Goal: Task Accomplishment & Management: Use online tool/utility

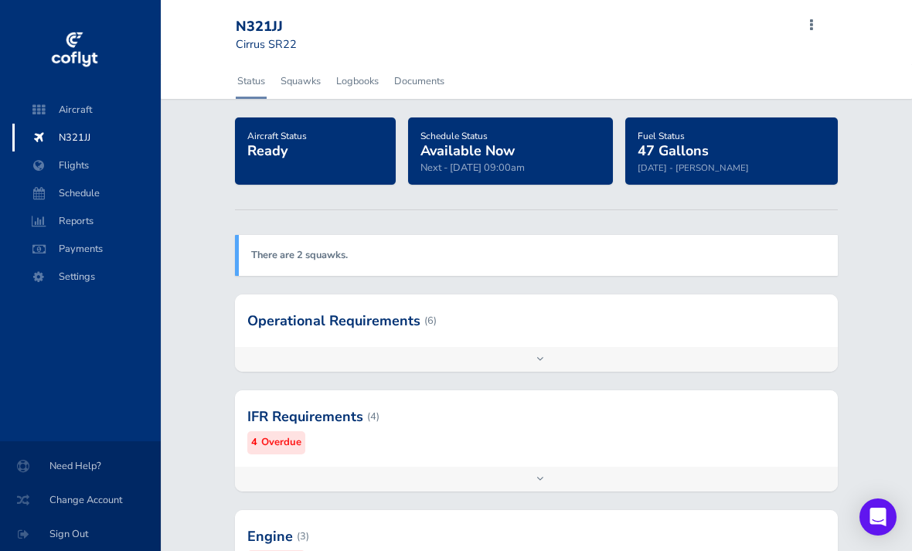
click at [815, 30] on span at bounding box center [811, 26] width 19 height 22
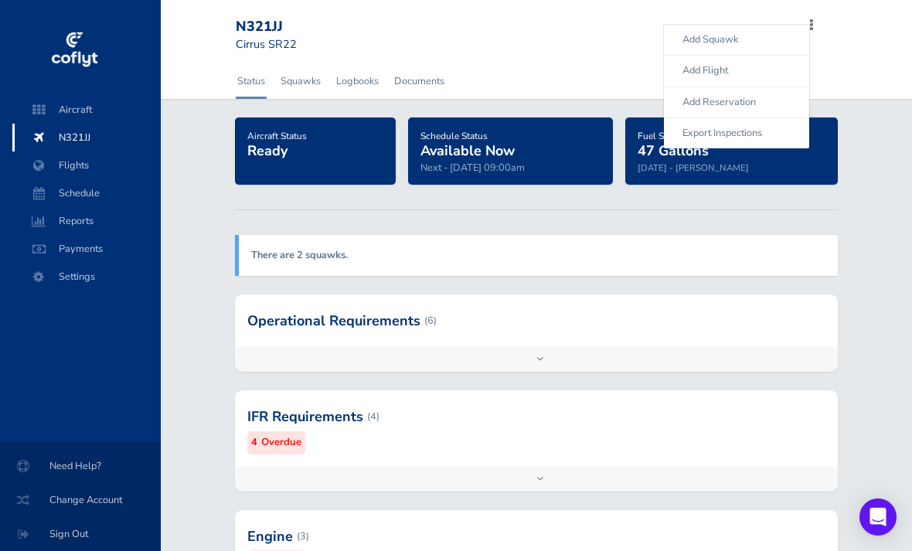
scroll to position [0, 2]
click at [72, 197] on span "Schedule" at bounding box center [86, 193] width 117 height 28
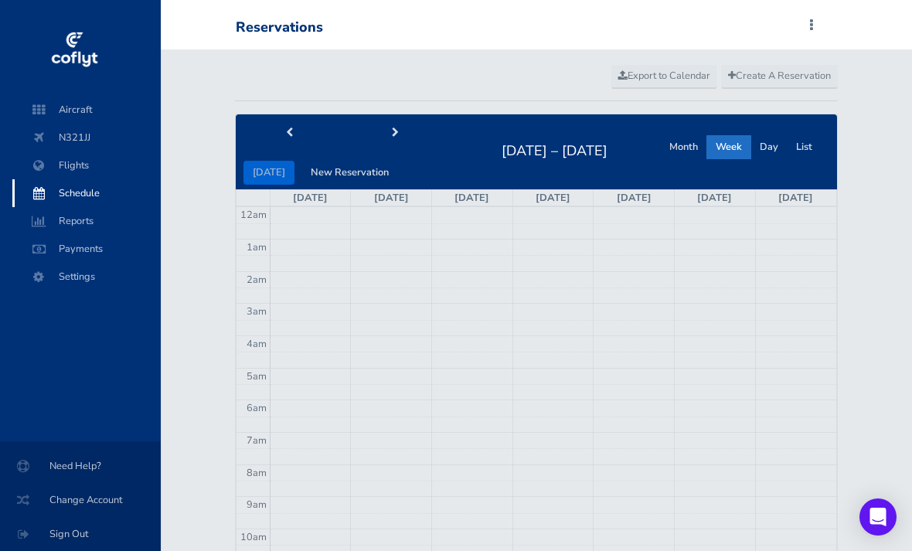
click at [811, 22] on span at bounding box center [811, 26] width 19 height 22
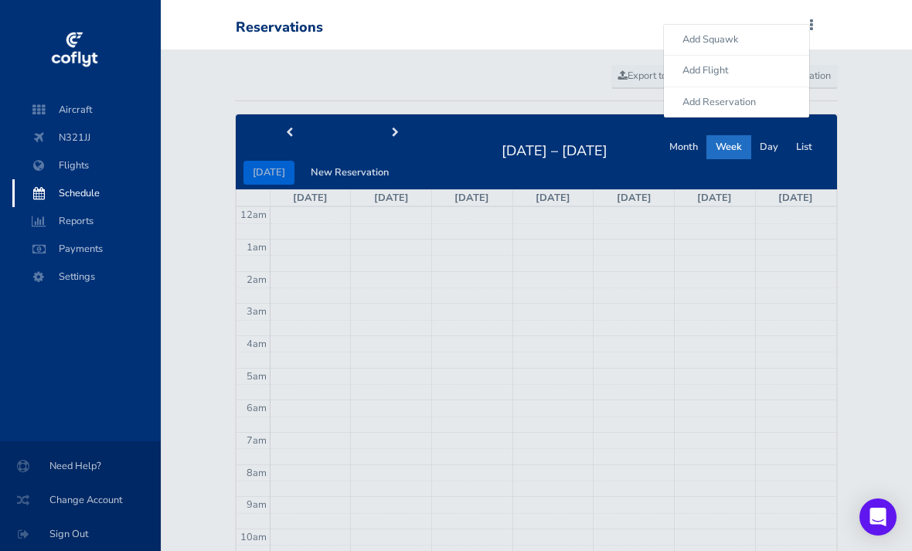
scroll to position [0, 2]
click at [74, 222] on span "Reports" at bounding box center [86, 221] width 117 height 28
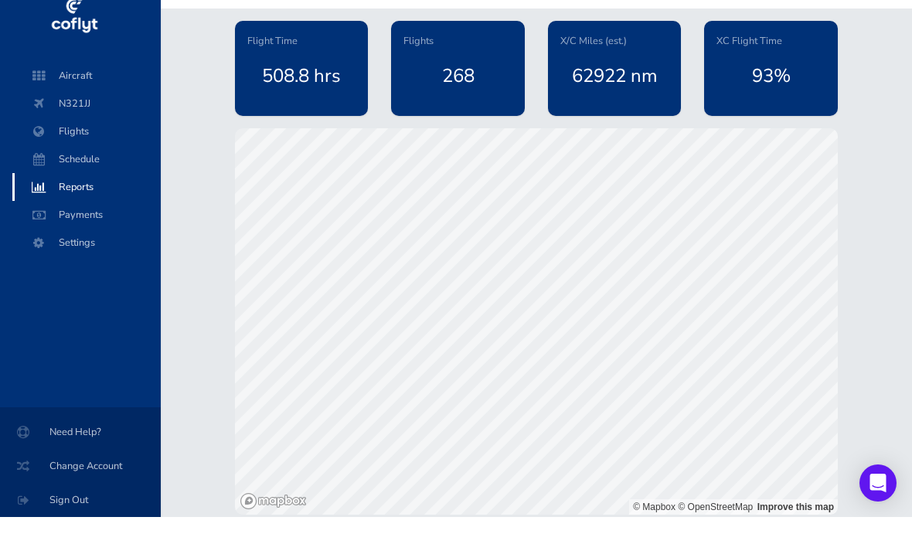
scroll to position [6, 0]
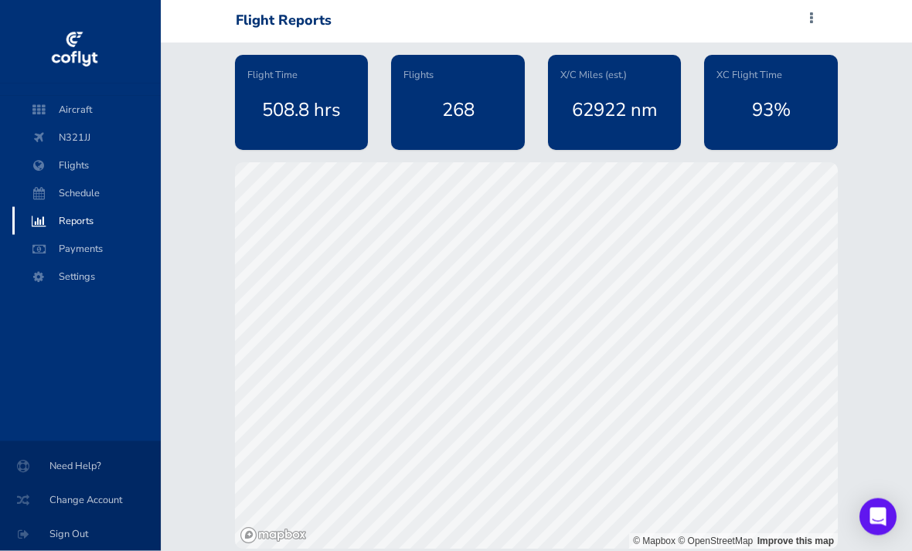
click at [807, 20] on div "Flight Reports Add Squawk Add Flight Add Reservation J Profile Settings Account…" at bounding box center [533, 21] width 595 height 29
click at [804, 15] on div "Flight Reports Add Squawk Add Flight Add Reservation J Profile Settings Account…" at bounding box center [533, 21] width 595 height 29
click at [798, 29] on div "Flight Reports Add Squawk Add Flight Add Reservation J Profile Settings Account…" at bounding box center [533, 21] width 595 height 29
click at [811, 20] on span at bounding box center [811, 19] width 19 height 22
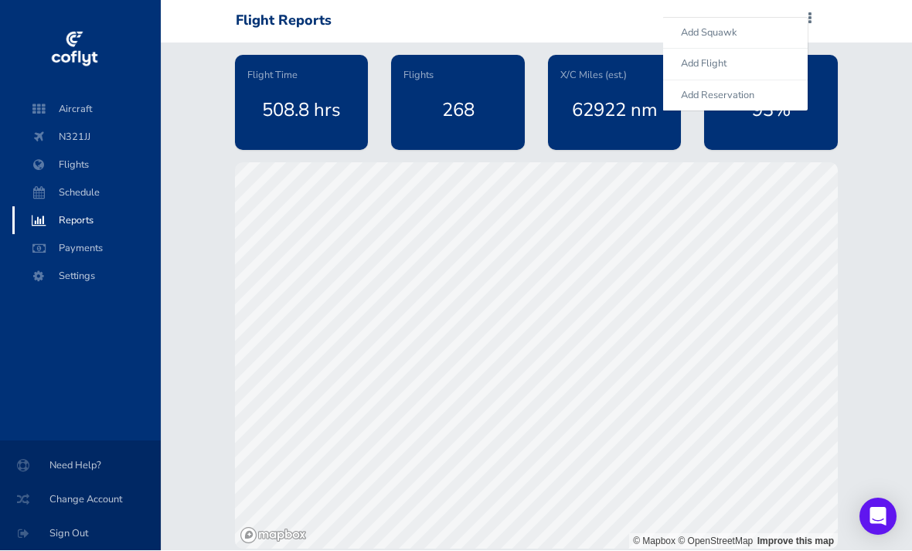
click at [866, 84] on div "Flight Time 508.8 hrs Flights 268 X/C Miles (est.) 62922 nm XC Flight Time 93% …" at bounding box center [536, 296] width 751 height 506
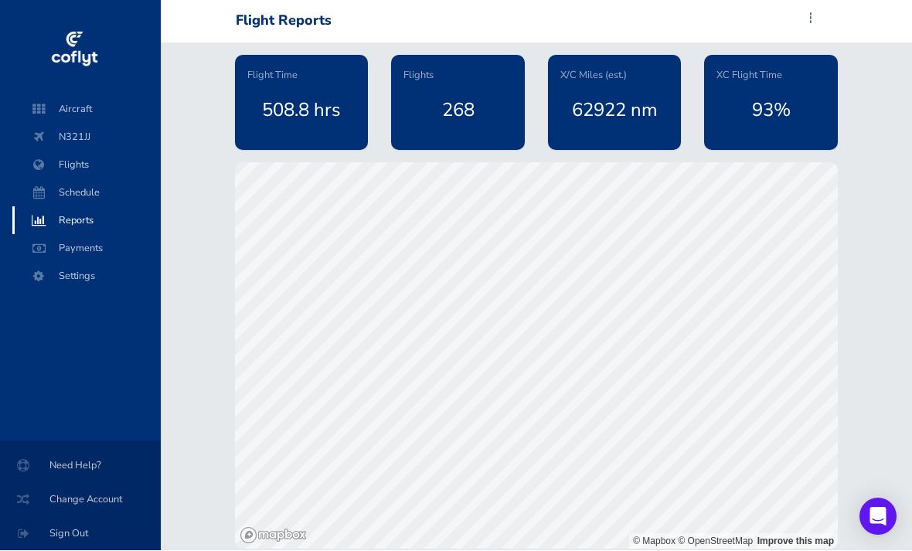
click at [70, 223] on span "Reports" at bounding box center [86, 221] width 117 height 28
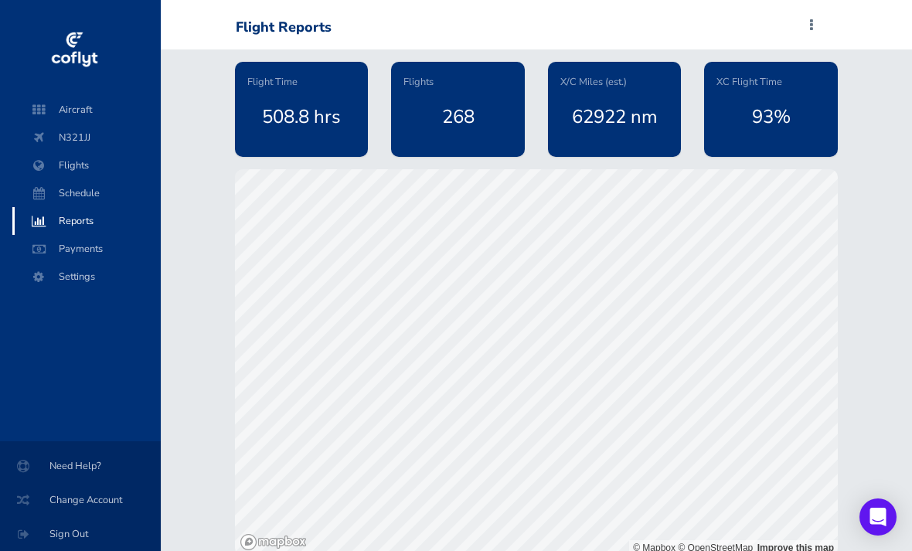
click at [304, 117] on div "508.8 hrs" at bounding box center [301, 117] width 109 height 54
click at [776, 114] on div "93%" at bounding box center [770, 117] width 109 height 54
click at [495, 116] on div "268" at bounding box center [457, 117] width 109 height 54
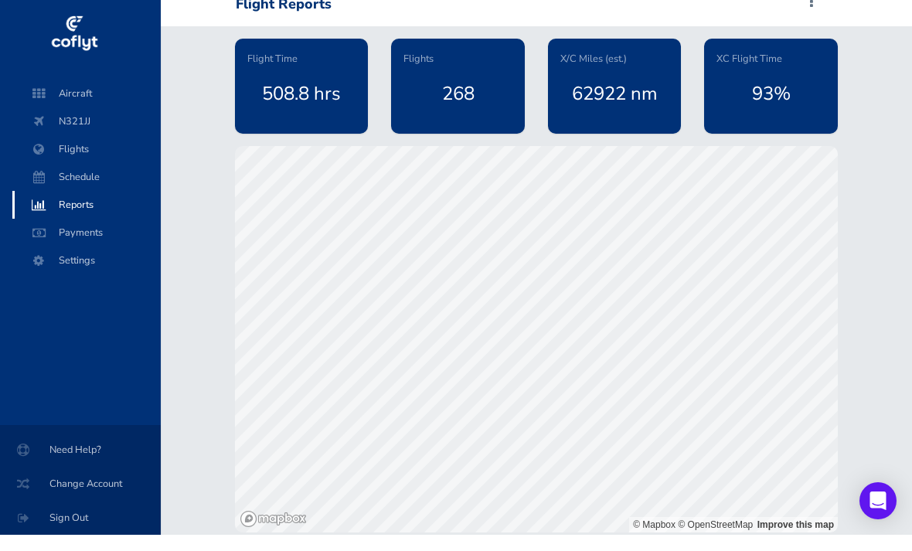
scroll to position [6, 0]
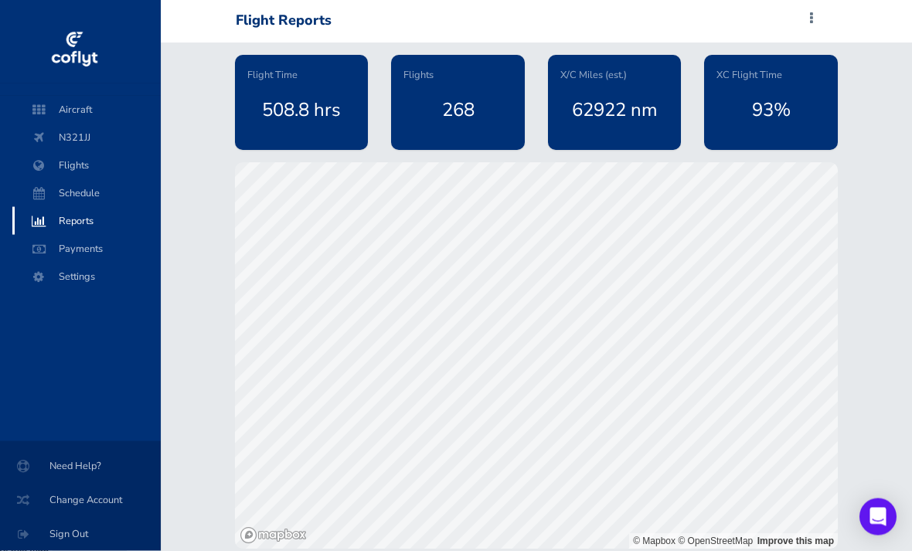
click at [67, 219] on span "Reports" at bounding box center [86, 221] width 117 height 28
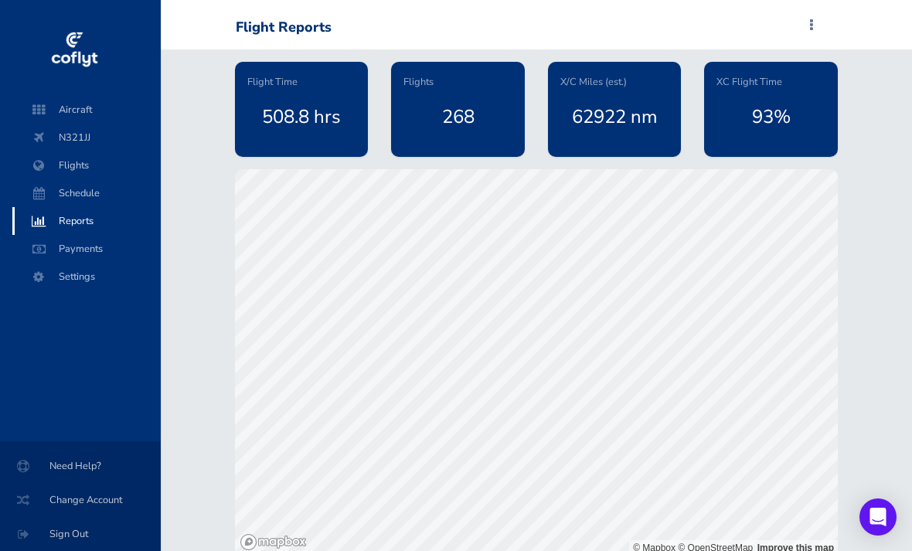
click at [294, 22] on div "Flight Reports" at bounding box center [284, 27] width 96 height 17
click at [814, 19] on span at bounding box center [811, 26] width 19 height 22
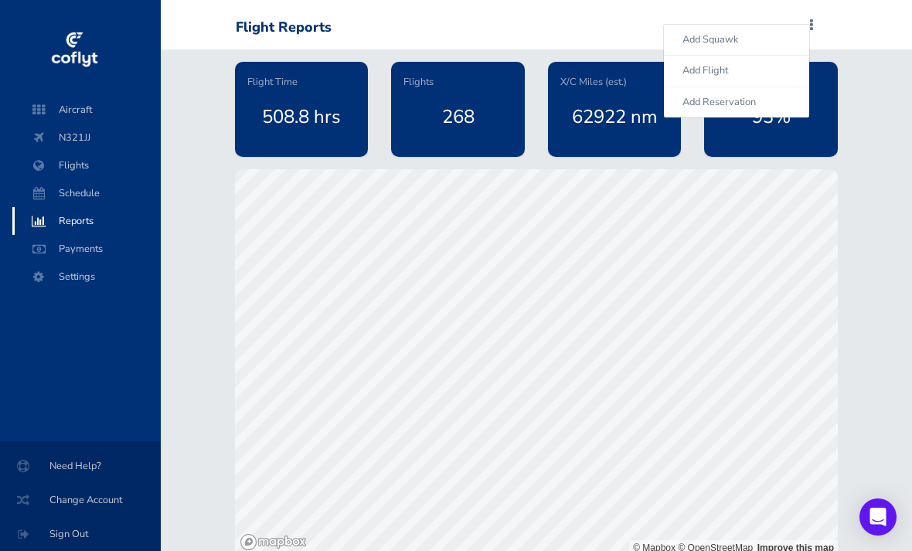
scroll to position [0, 2]
click at [862, 109] on div "Flight Time 508.8 hrs Flights 268 X/C Miles (est.) 62922 nm XC Flight Time 93% …" at bounding box center [536, 302] width 751 height 506
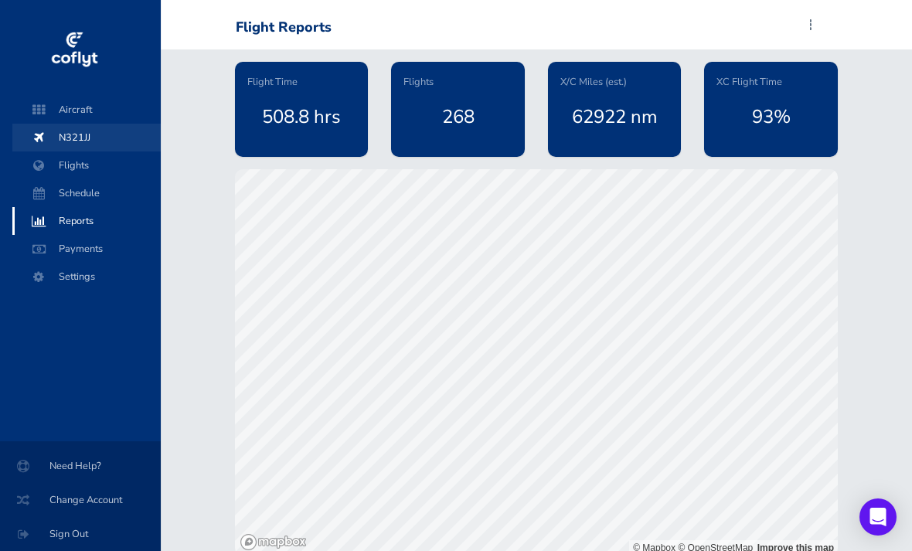
click at [70, 137] on span "N321JJ" at bounding box center [86, 138] width 117 height 28
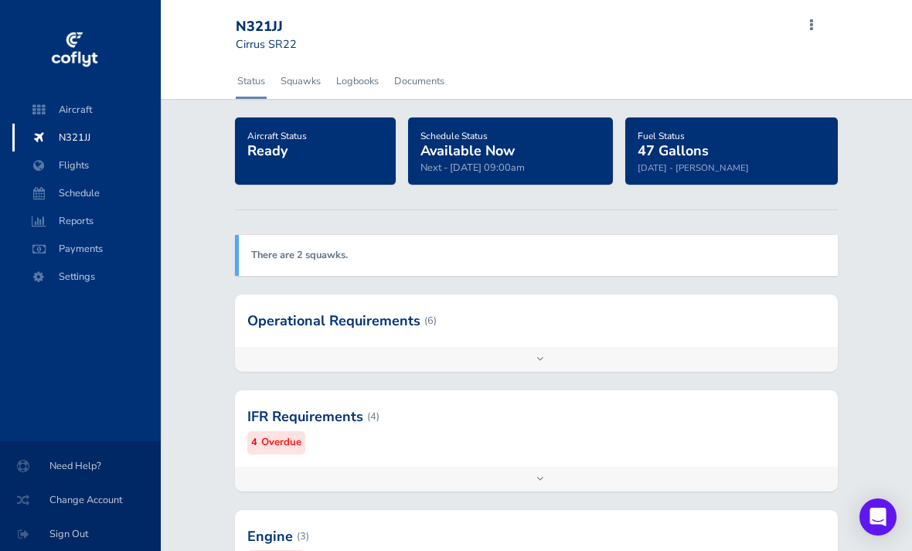
click at [814, 32] on span at bounding box center [811, 26] width 19 height 22
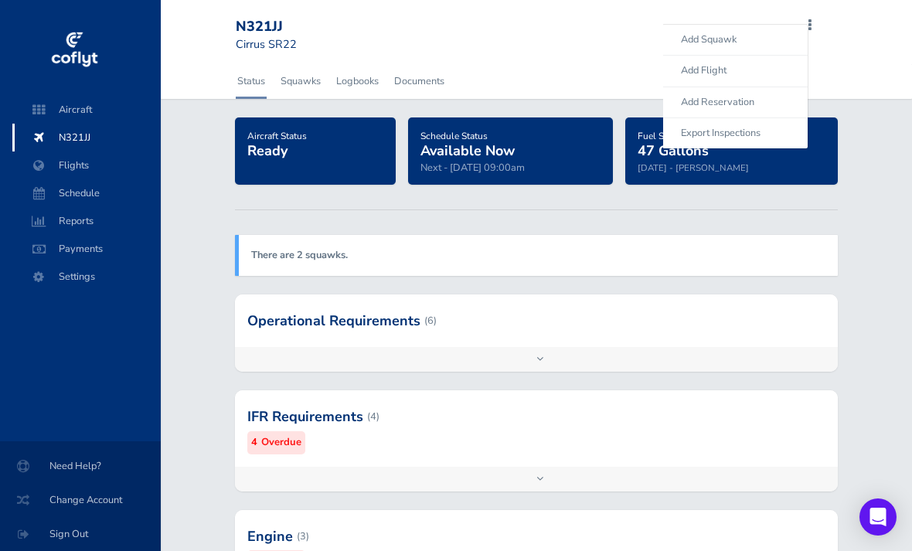
click at [862, 62] on div "N321JJ Cirrus SR22 Add Squawk Add Flight Add Reservation Export Inspections J P…" at bounding box center [536, 32] width 751 height 64
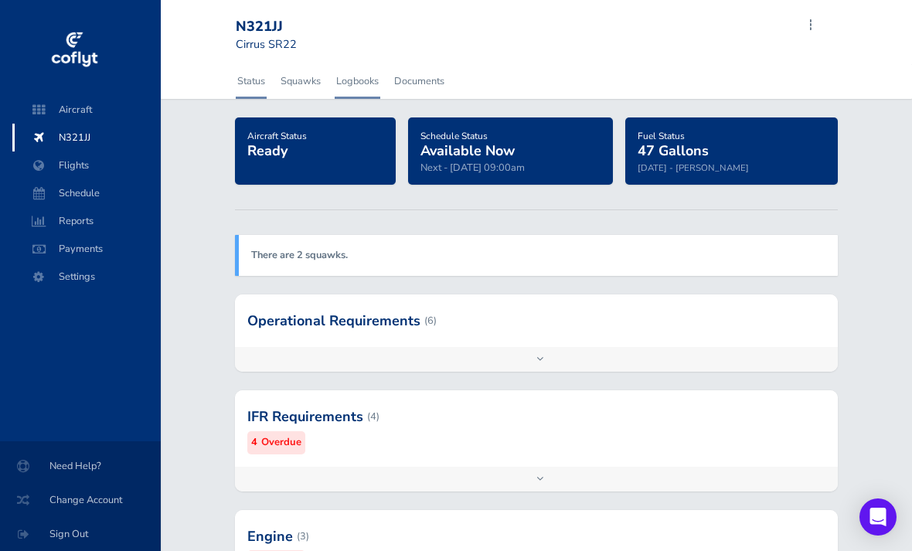
click at [363, 84] on link "Logbooks" at bounding box center [358, 81] width 46 height 34
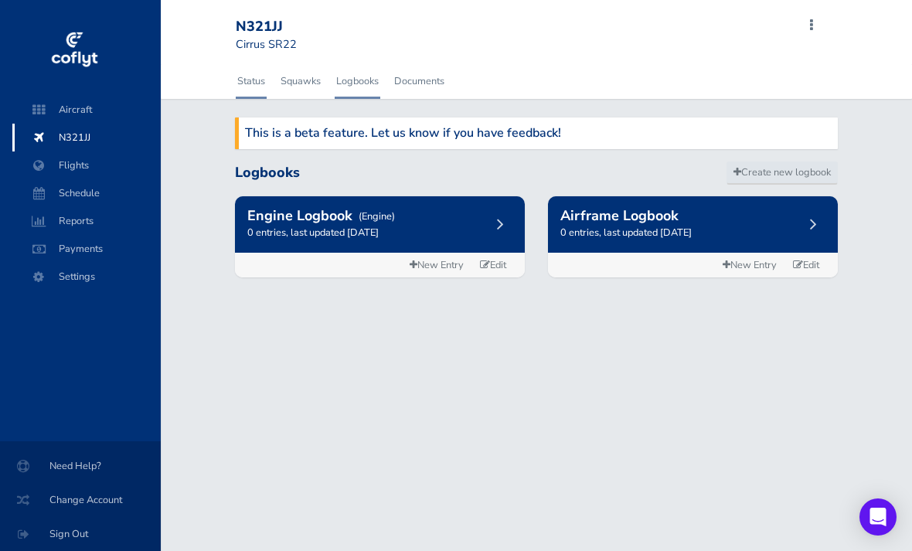
click at [241, 90] on link "Status" at bounding box center [251, 81] width 31 height 34
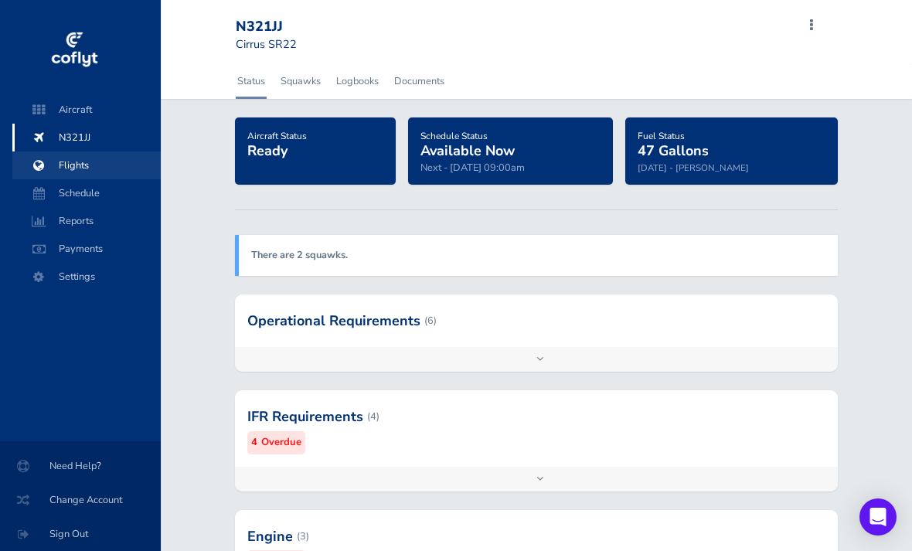
click at [75, 167] on span "Flights" at bounding box center [86, 165] width 117 height 28
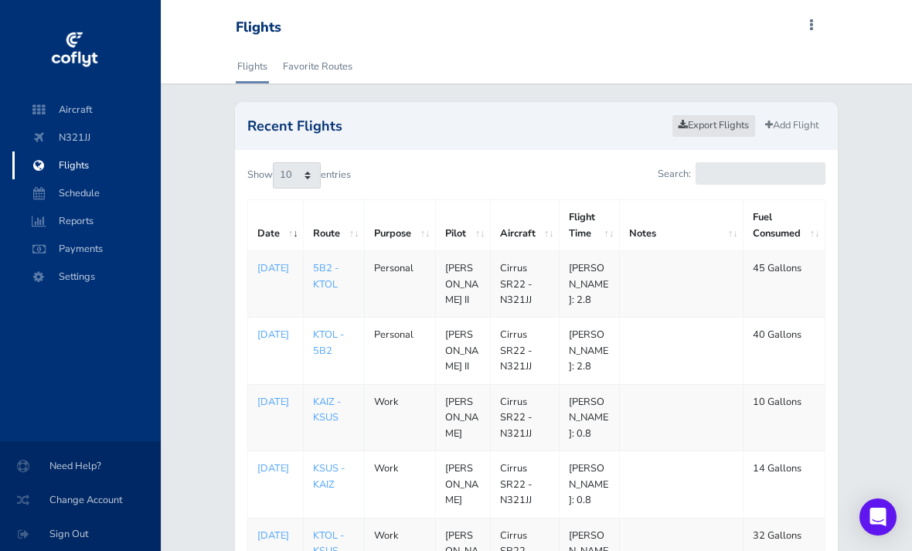
click at [717, 134] on link "Export Flights" at bounding box center [713, 125] width 84 height 22
